Goal: Information Seeking & Learning: Learn about a topic

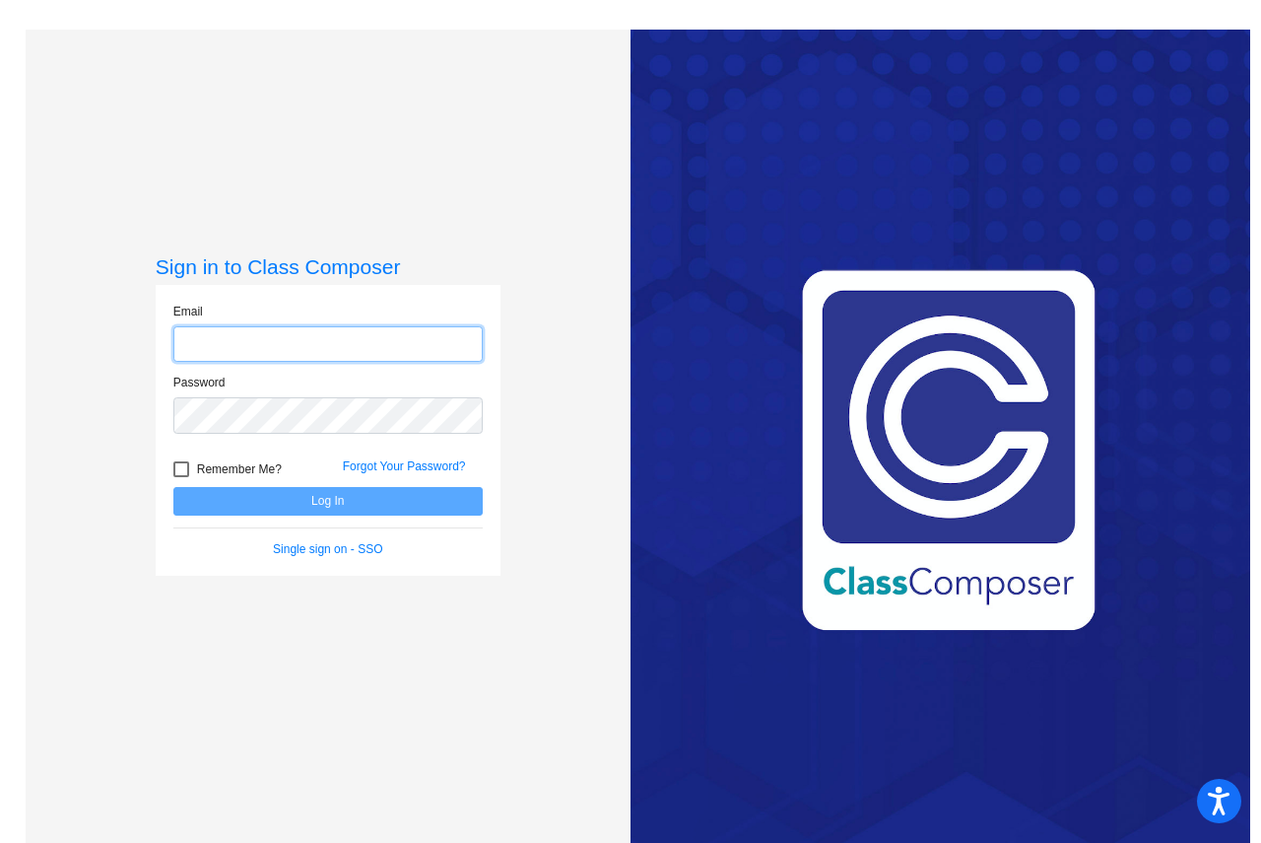
type input "[EMAIL_ADDRESS][DOMAIN_NAME]"
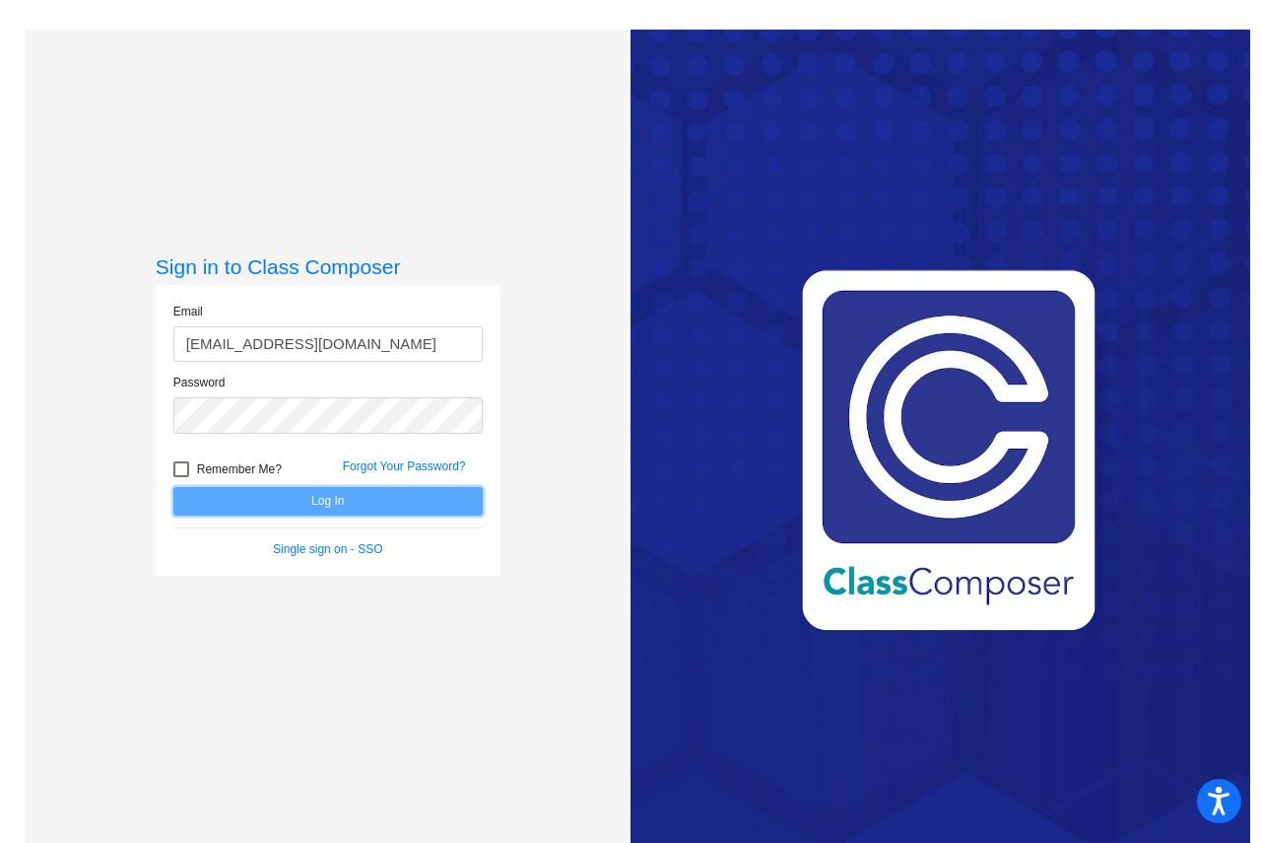
click at [282, 507] on button "Log In" at bounding box center [327, 501] width 309 height 29
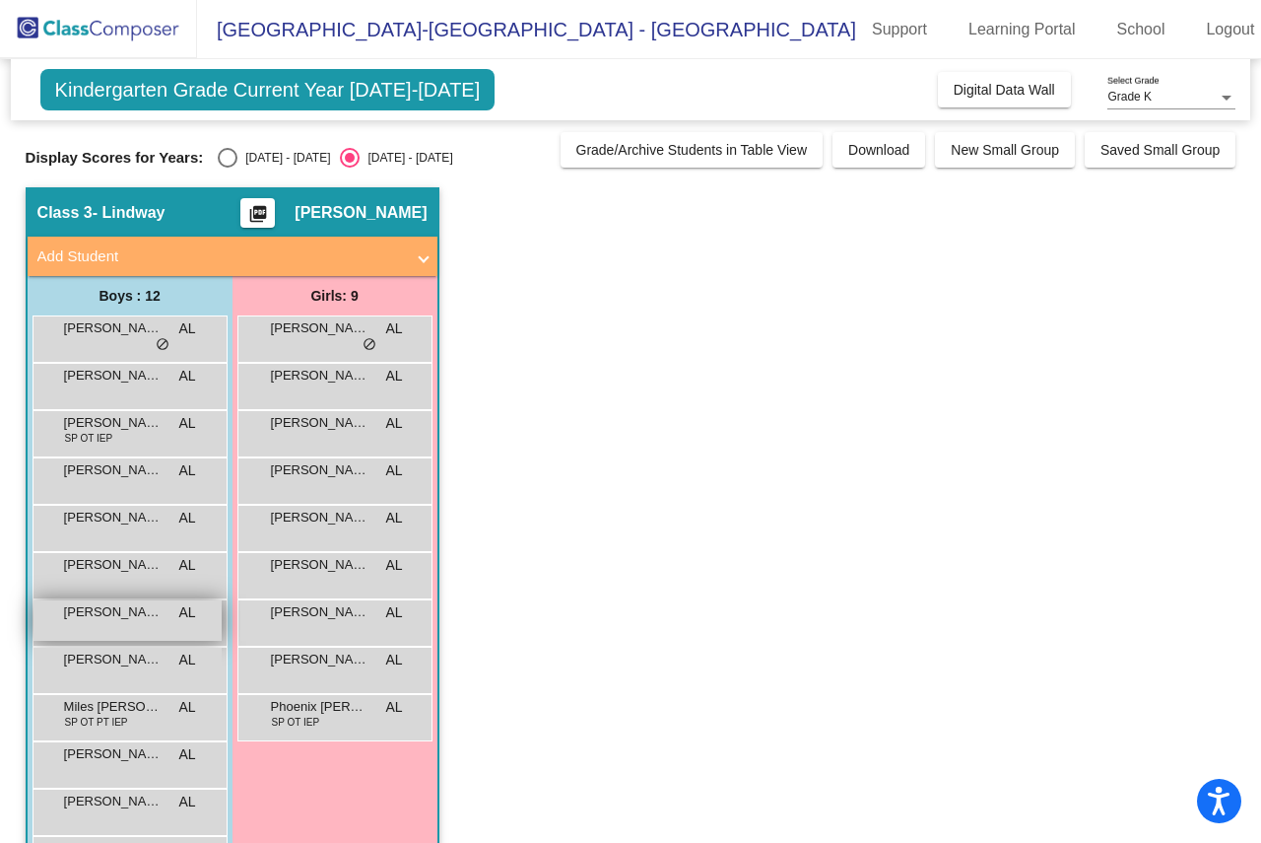
click at [83, 632] on div "[PERSON_NAME] AL lock do_not_disturb_alt" at bounding box center [128, 620] width 188 height 40
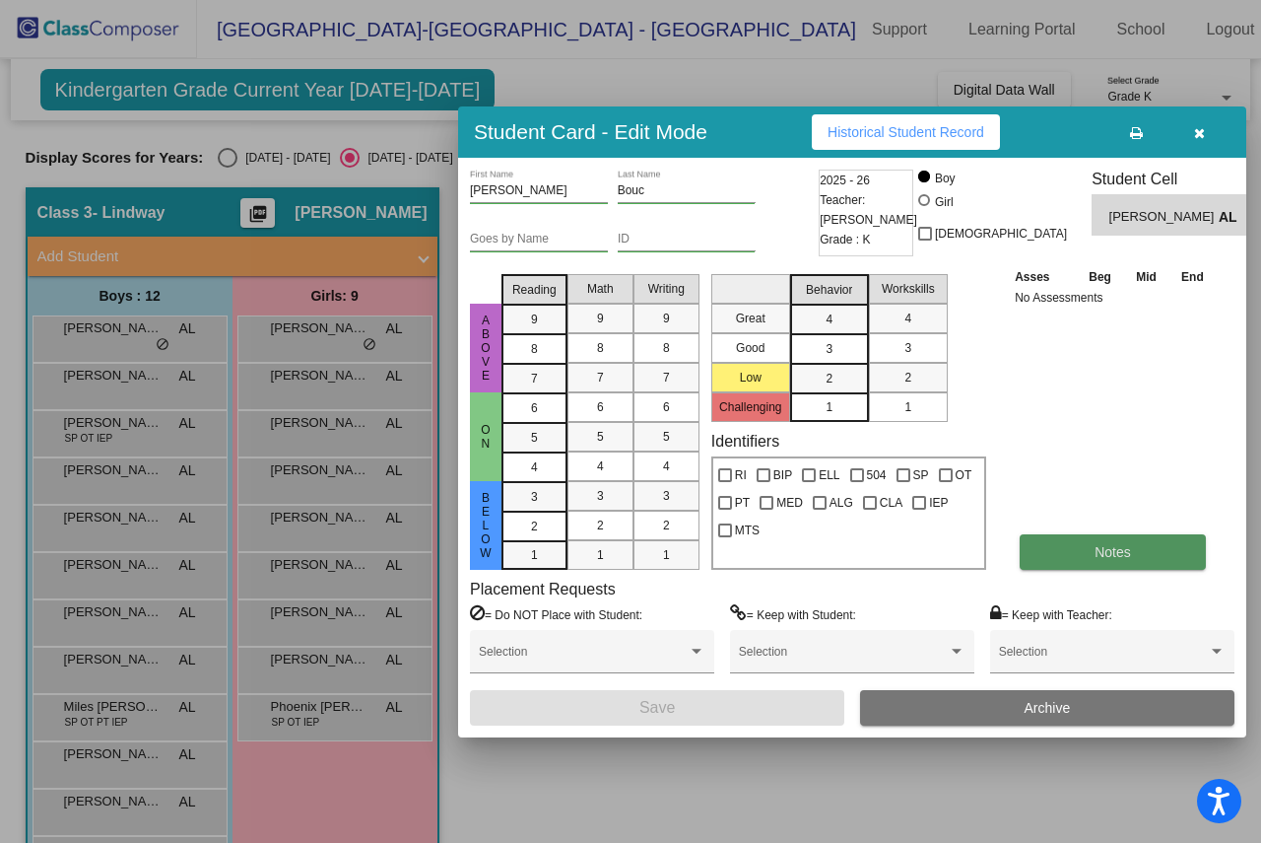
click at [1121, 553] on span "Notes" at bounding box center [1113, 552] width 36 height 16
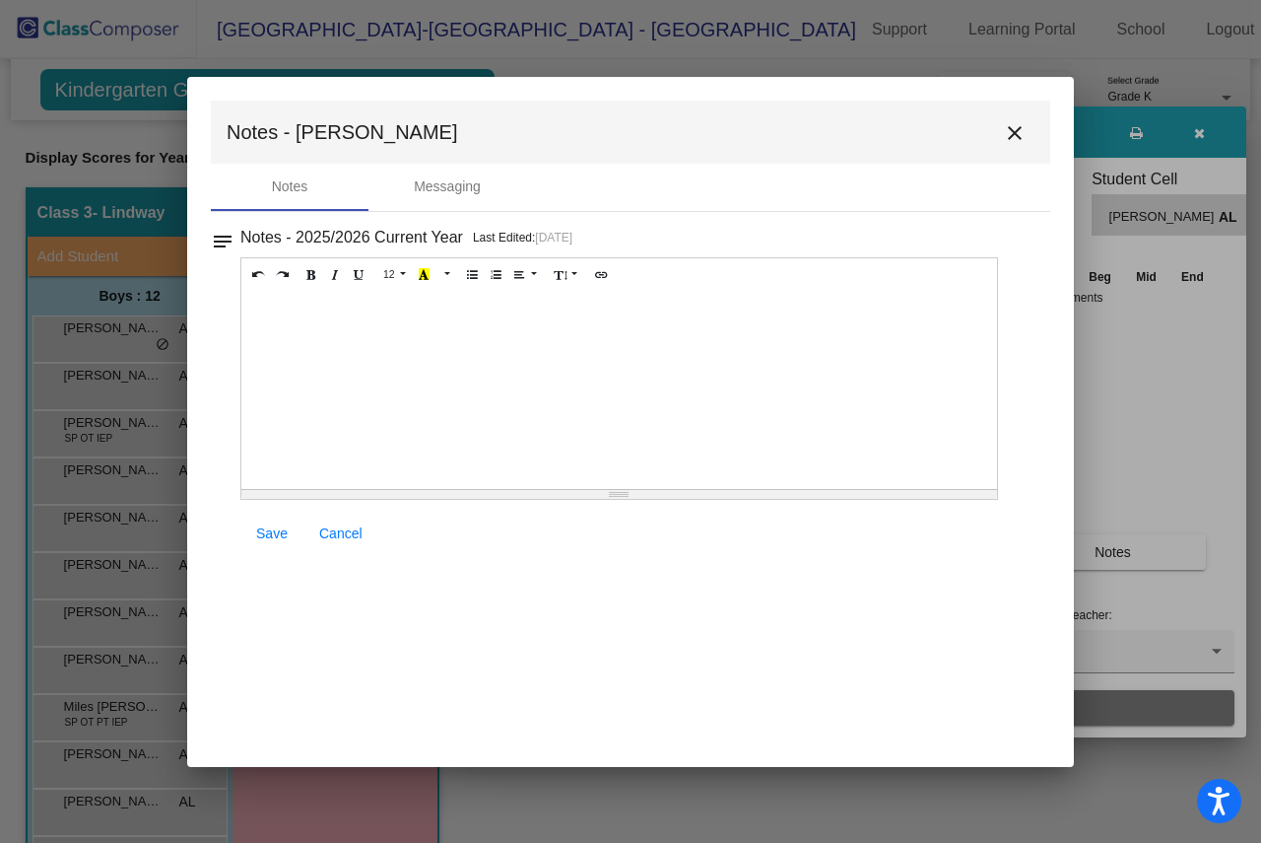
click at [512, 355] on mat-dialog-container "Notes - [PERSON_NAME] close Notes Messaging notes Notes - 2025/2026 Current Yea…" at bounding box center [630, 422] width 887 height 690
click at [512, 355] on div at bounding box center [619, 390] width 756 height 197
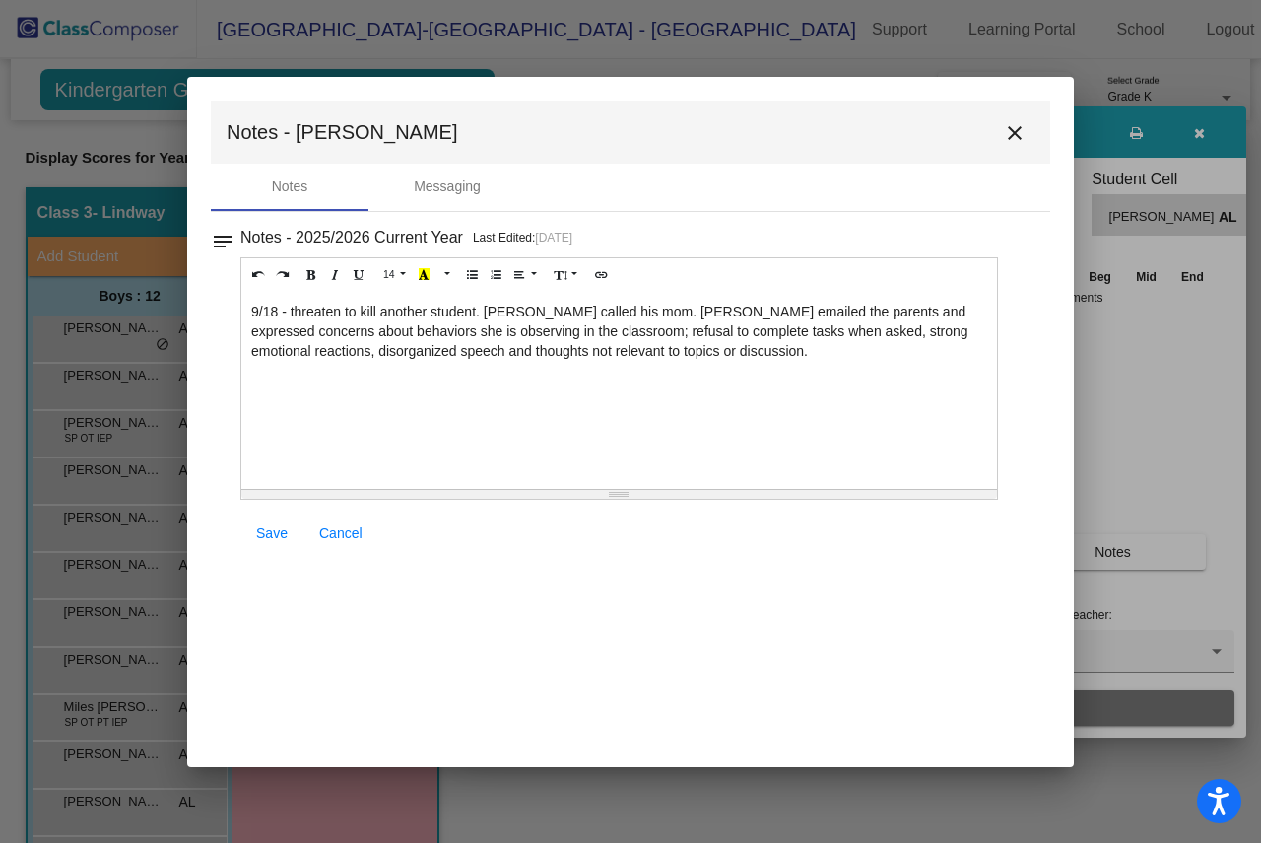
click at [250, 311] on div "9/18 - threaten to kill another student. [PERSON_NAME] called his mom. [PERSON_…" at bounding box center [619, 390] width 756 height 197
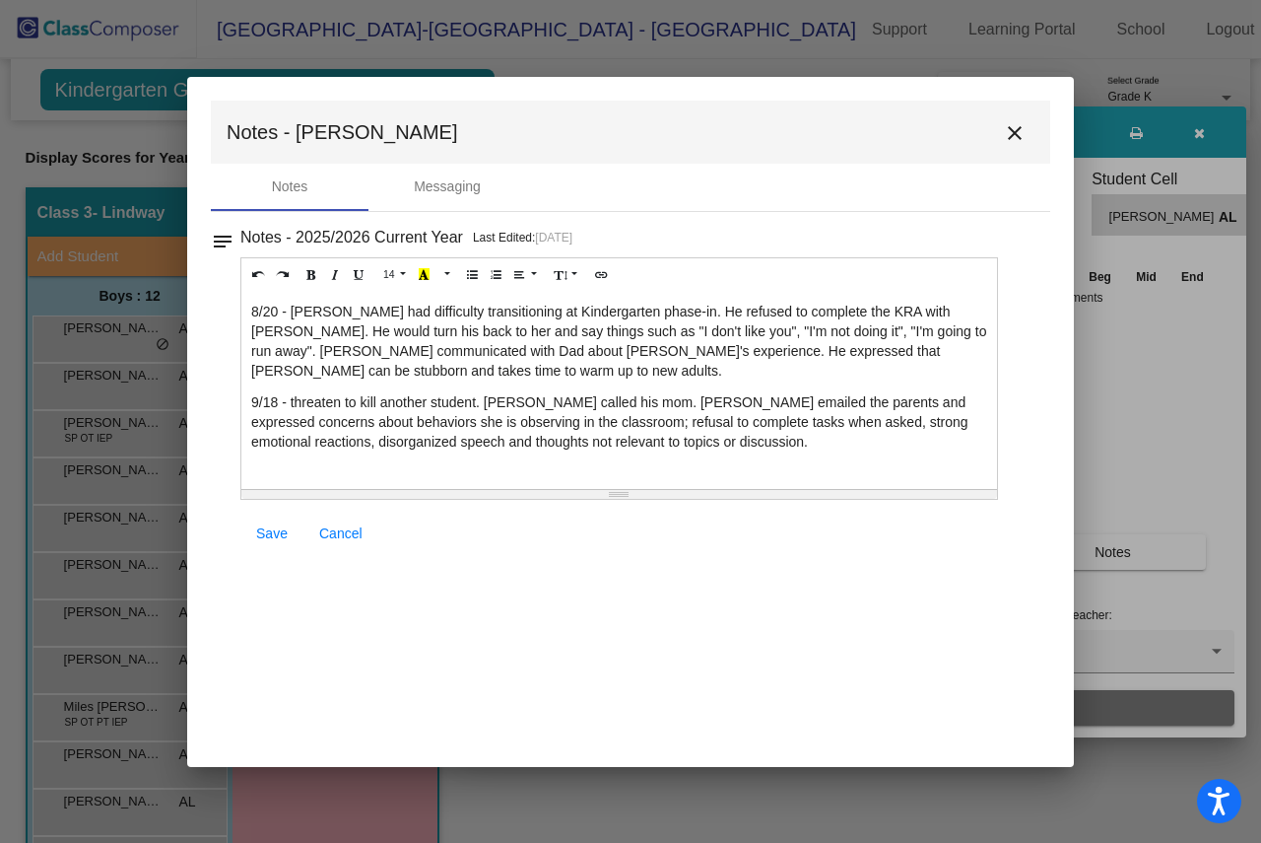
click at [666, 400] on p "9/18 - threaten to kill another student. [PERSON_NAME] called his mom. [PERSON_…" at bounding box center [619, 421] width 736 height 59
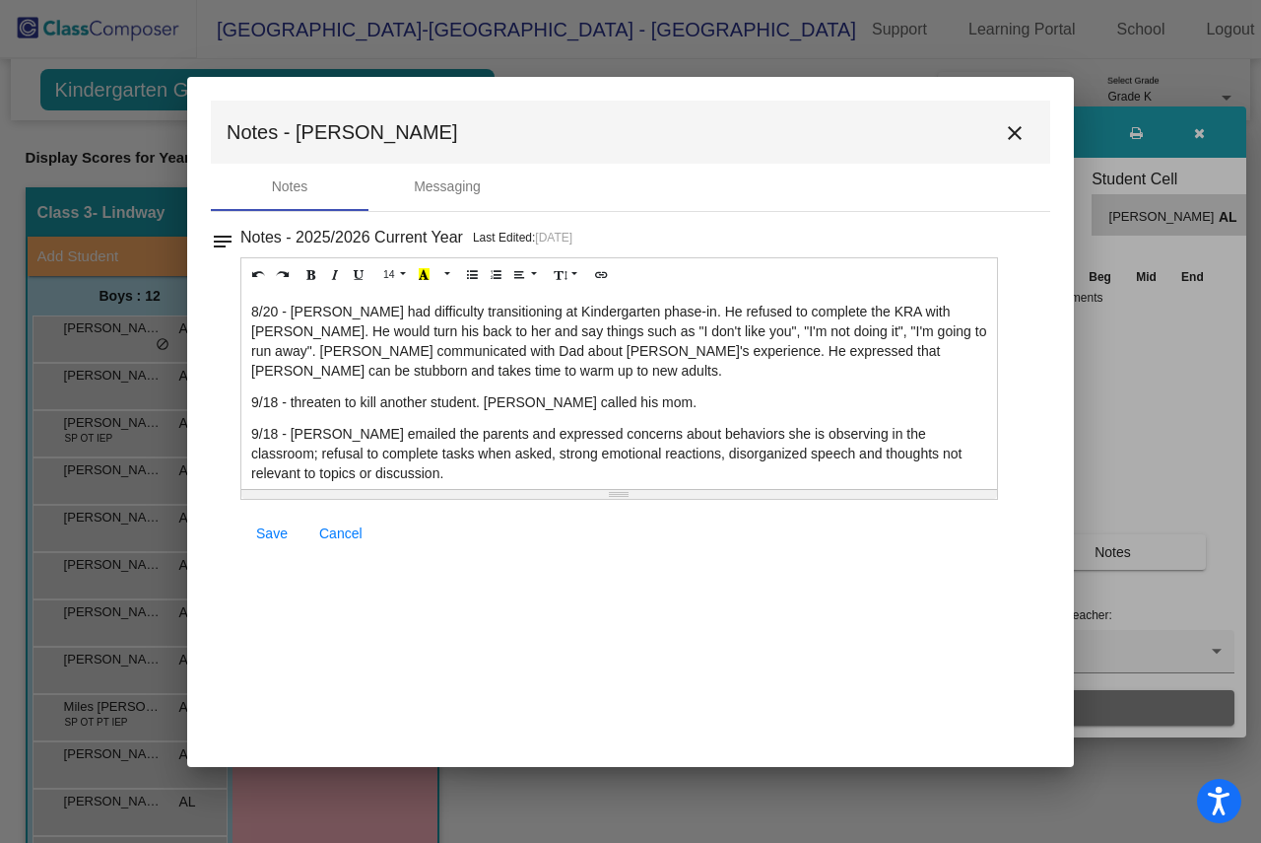
click at [963, 436] on p "9/18 - [PERSON_NAME] emailed the parents and expressed concerns about behaviors…" at bounding box center [619, 453] width 736 height 59
click at [291, 431] on p "9/18 - [PERSON_NAME] emailed the parents and expressed concerns about behaviors…" at bounding box center [619, 453] width 736 height 59
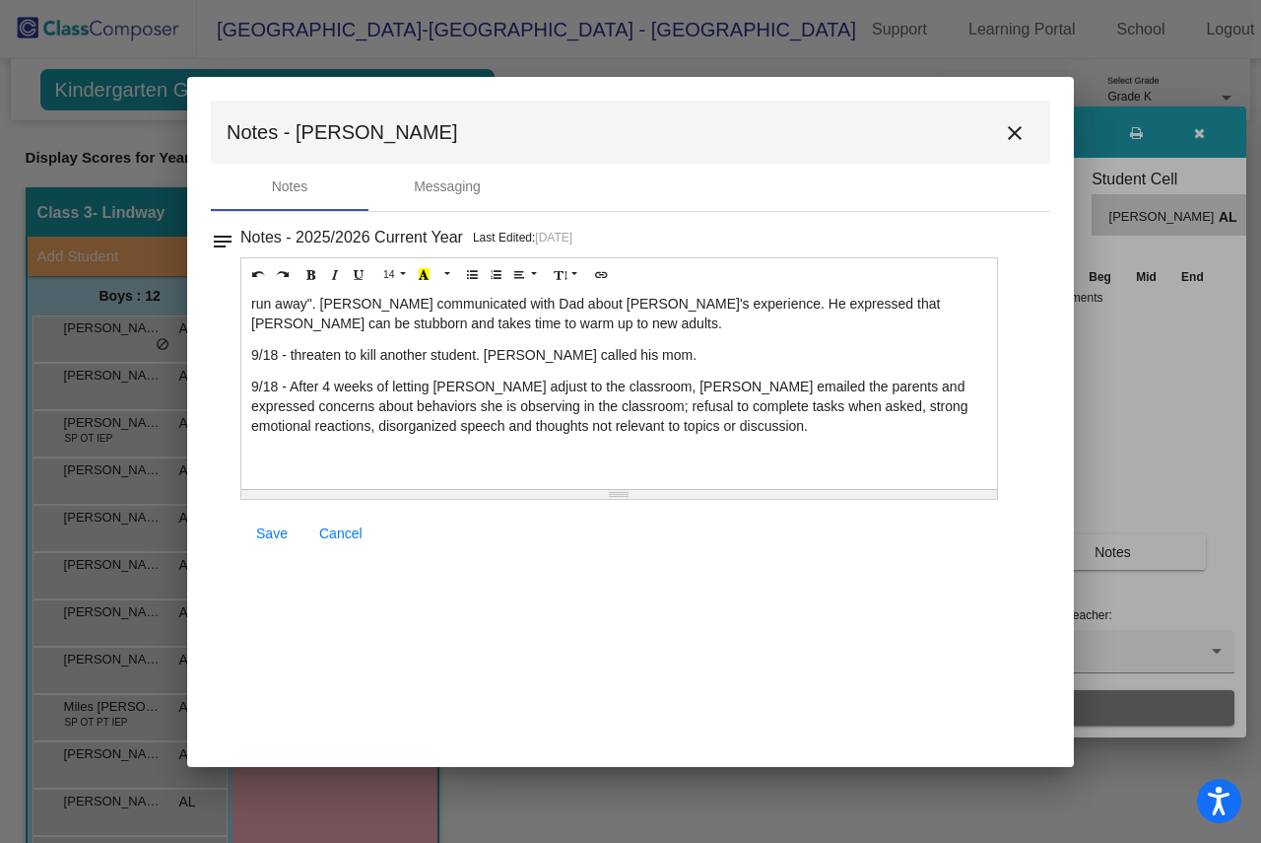
click at [823, 430] on p "9/18 - After 4 weeks of letting [PERSON_NAME] adjust to the classroom, [PERSON_…" at bounding box center [619, 405] width 736 height 59
click at [281, 541] on link "Save" at bounding box center [271, 532] width 63 height 35
click at [1010, 127] on mat-icon "close" at bounding box center [1015, 133] width 24 height 24
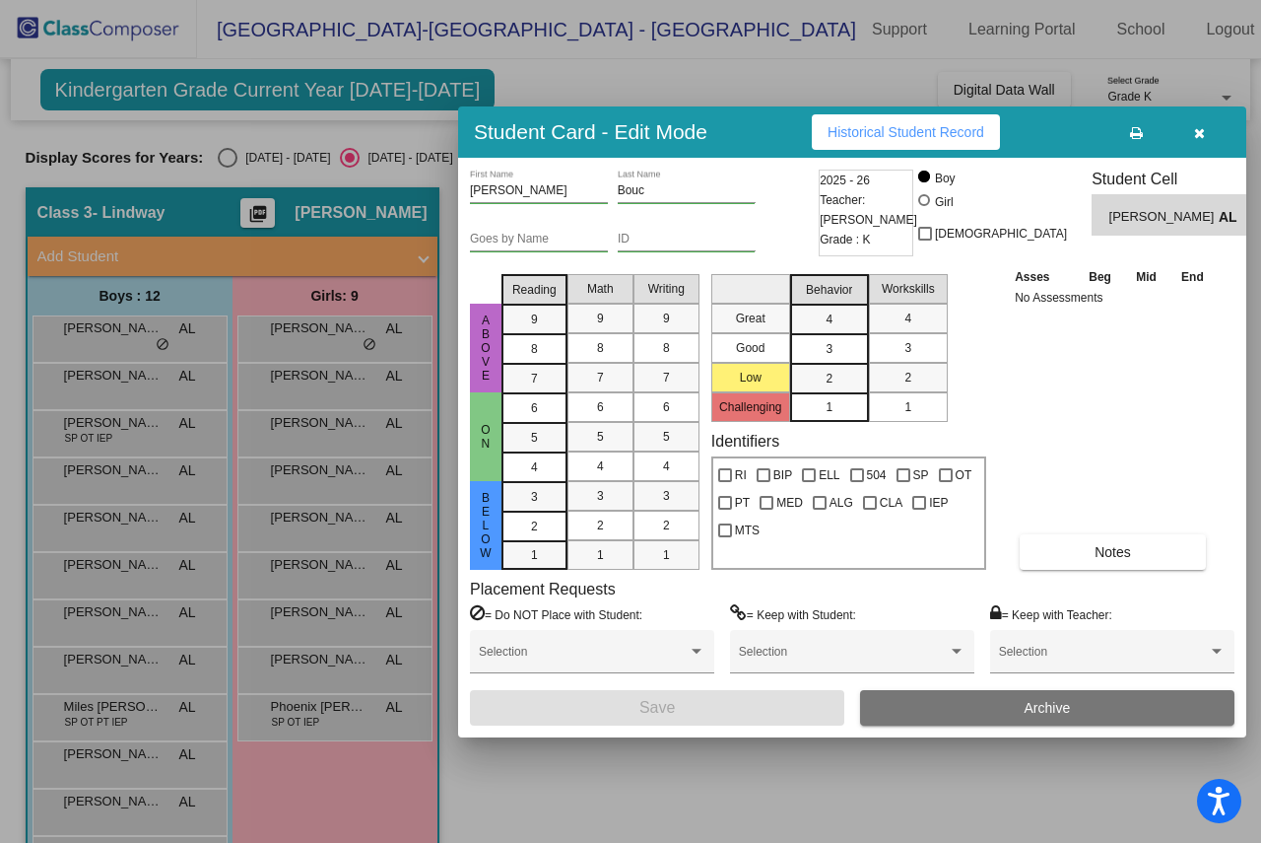
click at [1212, 131] on button "button" at bounding box center [1199, 131] width 63 height 35
